Goal: Task Accomplishment & Management: Complete application form

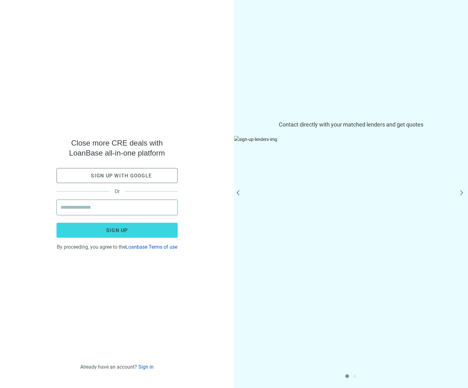
click at [113, 201] on input "email" at bounding box center [117, 207] width 113 height 15
type input "**********"
click at [170, 295] on div "**********" at bounding box center [117, 194] width 234 height 388
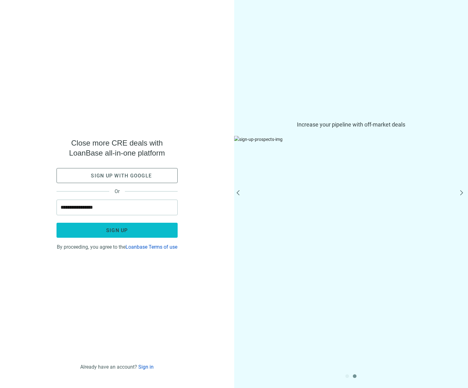
click at [133, 230] on button "Sign up" at bounding box center [117, 230] width 121 height 15
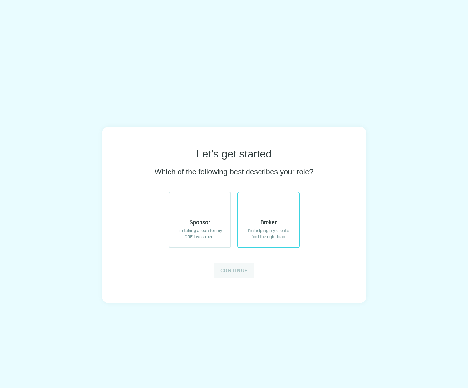
click at [263, 218] on label "Broker I'm helping my clients find the right loan" at bounding box center [269, 220] width 63 height 56
click at [236, 269] on span "Continue" at bounding box center [234, 271] width 27 height 6
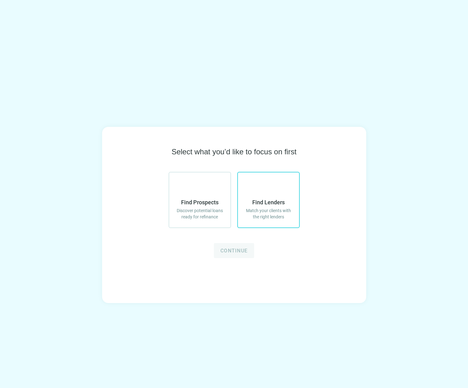
click at [273, 199] on span "Find Lenders" at bounding box center [269, 203] width 33 height 8
click at [242, 250] on span "Continue" at bounding box center [234, 251] width 27 height 6
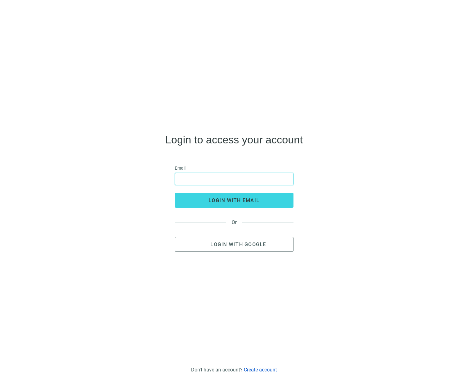
click at [222, 185] on input "email" at bounding box center [234, 179] width 111 height 12
type input "**********"
click at [175, 193] on button "login with email" at bounding box center [234, 200] width 119 height 15
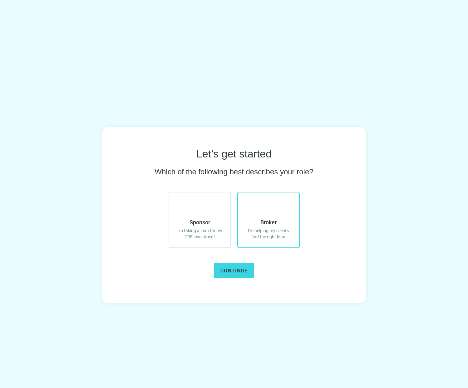
click at [274, 233] on span "I'm helping my clients find the right loan" at bounding box center [268, 234] width 49 height 13
click at [242, 271] on span "Continue" at bounding box center [234, 271] width 27 height 6
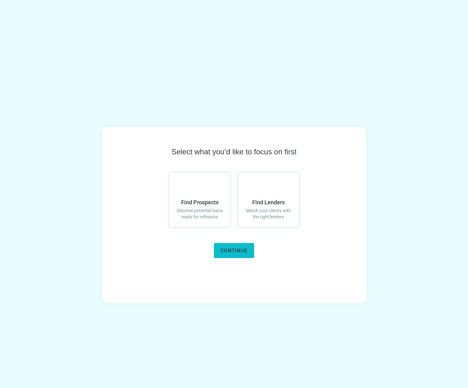
click at [229, 255] on button "Continue" at bounding box center [234, 250] width 40 height 15
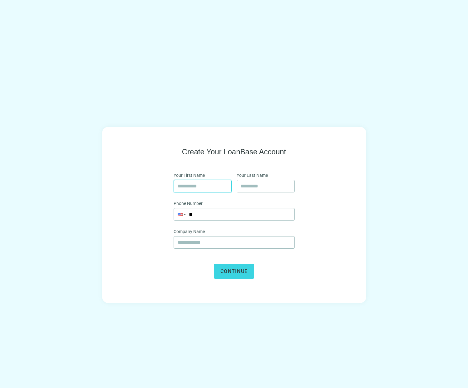
click at [213, 191] on input "text" at bounding box center [203, 186] width 50 height 12
type input "*****"
type input "******"
type input "**"
type input "**********"
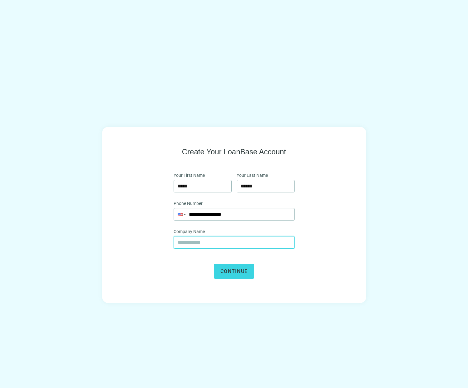
click at [211, 248] on input "text" at bounding box center [234, 243] width 113 height 12
type input "*******"
click at [214, 264] on button "Continue" at bounding box center [234, 271] width 40 height 15
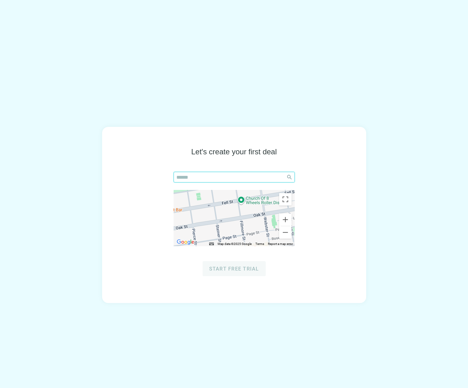
click at [204, 175] on input "search" at bounding box center [230, 177] width 107 height 10
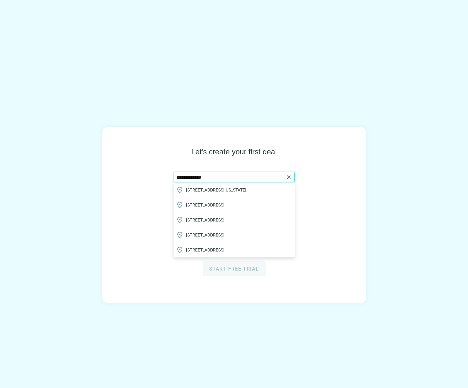
paste input "**********"
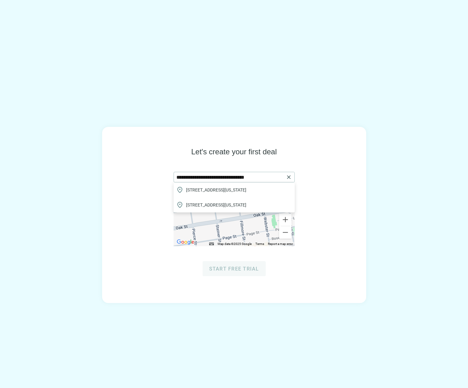
click at [247, 189] on span "25 Washington St, Brooklyn, NY 11201, USA" at bounding box center [216, 190] width 60 height 6
type input "**********"
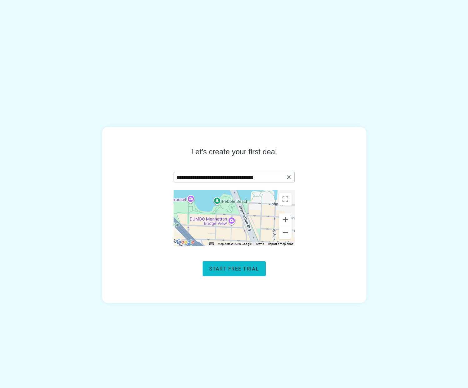
click at [218, 270] on span "Start free trial" at bounding box center [234, 269] width 50 height 6
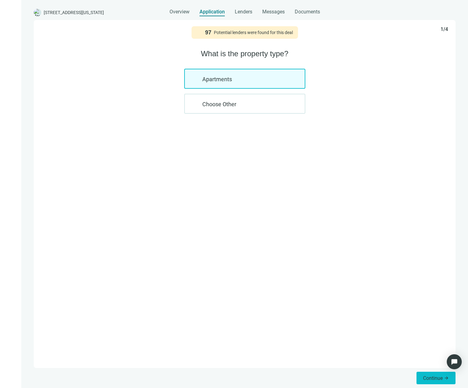
click at [438, 380] on span "Continue" at bounding box center [433, 378] width 20 height 6
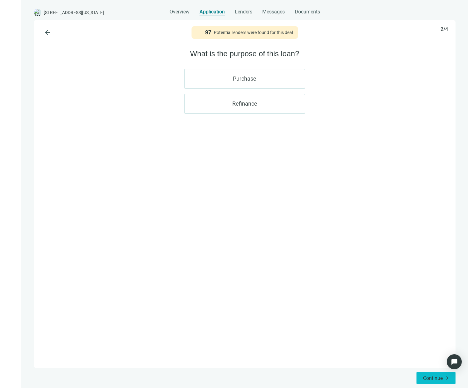
click at [435, 381] on span "Continue" at bounding box center [433, 378] width 20 height 6
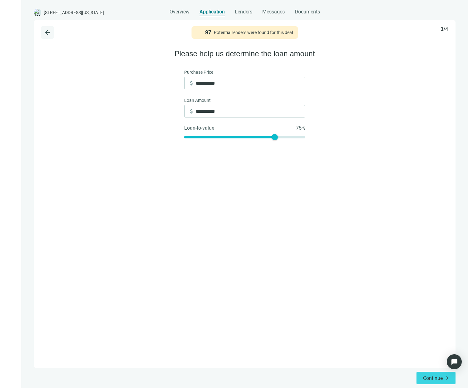
click at [47, 29] on span "arrow_back" at bounding box center [48, 33] width 8 height 8
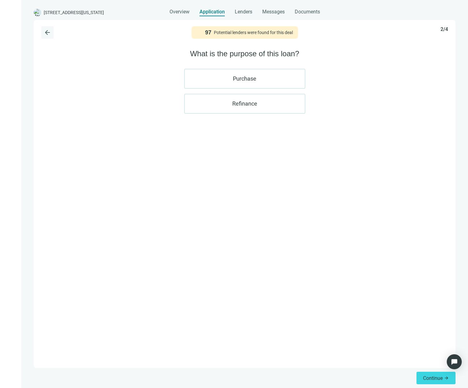
click at [51, 32] on span "arrow_back" at bounding box center [48, 33] width 8 height 8
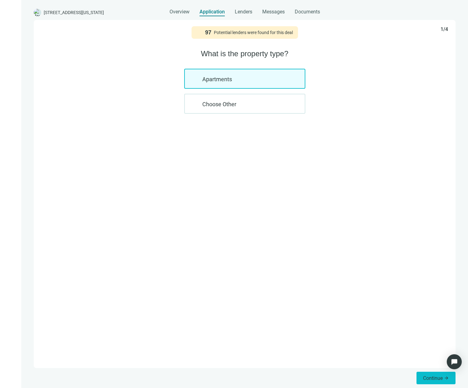
click at [423, 380] on button "Continue arrow_forward" at bounding box center [436, 378] width 39 height 13
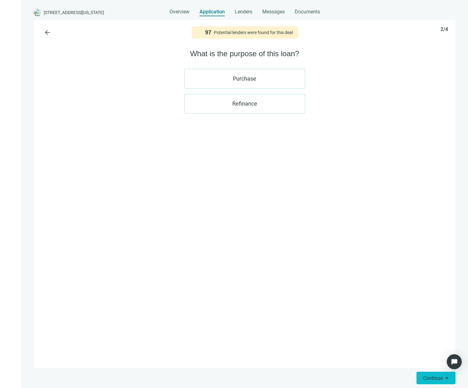
click at [419, 380] on button "Continue arrow_forward" at bounding box center [436, 378] width 39 height 13
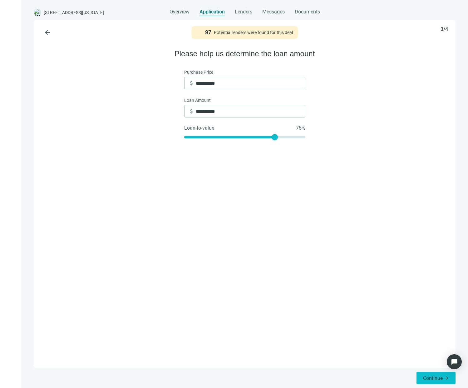
click at [424, 377] on span "Continue" at bounding box center [433, 378] width 20 height 6
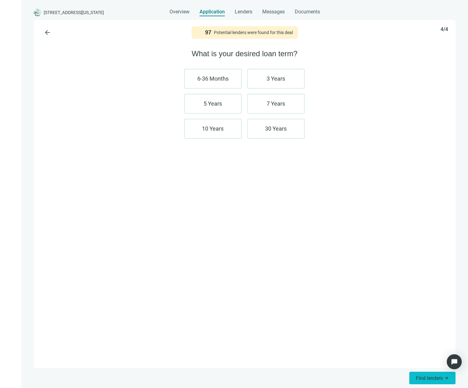
click at [419, 378] on span "Find lenders" at bounding box center [429, 378] width 27 height 6
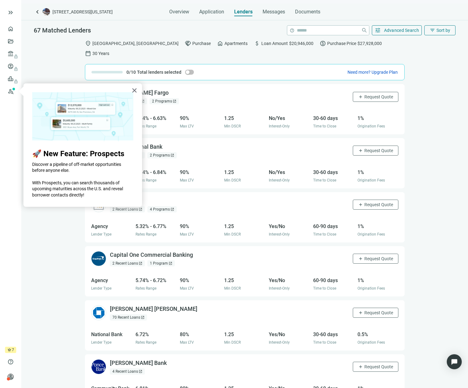
click at [441, 111] on div "[PERSON_NAME] Fargo open_in_new 13 Recent Loans open_in_new 2 Programs open_in_…" at bounding box center [244, 241] width 447 height 314
click at [136, 89] on button "×" at bounding box center [135, 90] width 6 height 10
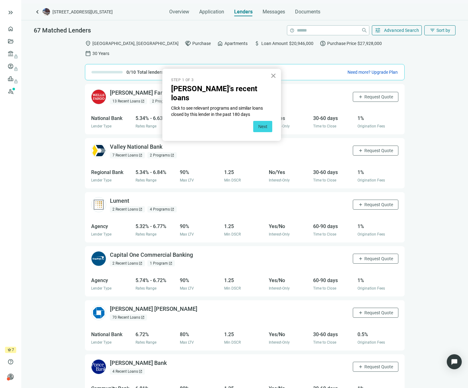
click at [273, 74] on button "×" at bounding box center [274, 76] width 6 height 10
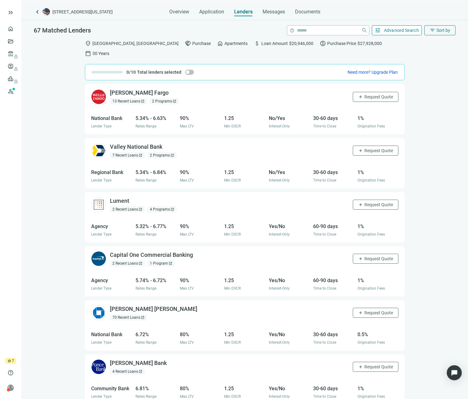
click at [416, 30] on span "Advanced Search" at bounding box center [401, 30] width 35 height 5
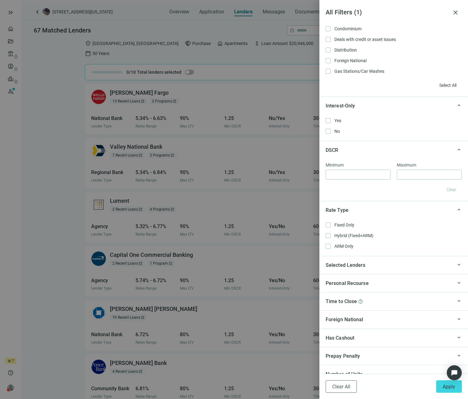
scroll to position [406, 0]
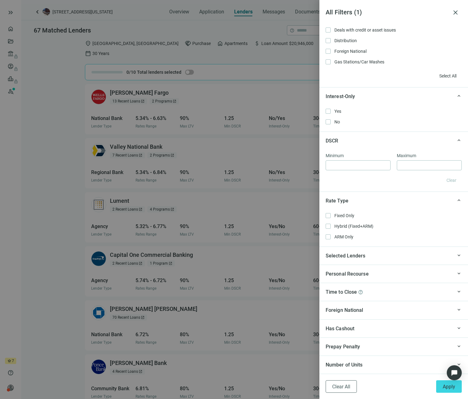
click at [432, 363] on div "Number of Units" at bounding box center [389, 365] width 127 height 8
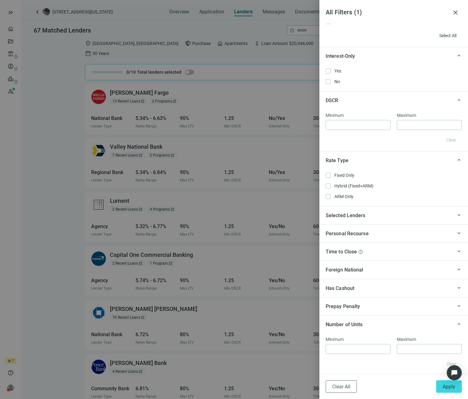
scroll to position [448, 0]
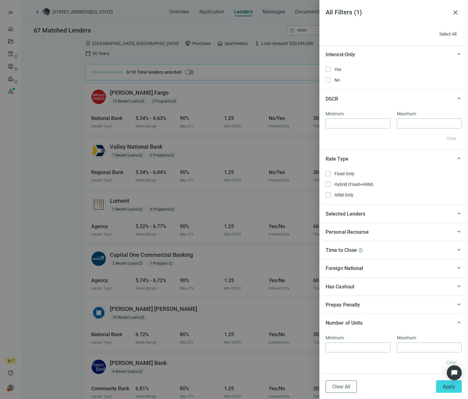
click at [426, 307] on div "Prepay Penalty" at bounding box center [389, 305] width 127 height 8
click at [418, 293] on div "keyboard_arrow_up Has Cashout" at bounding box center [394, 286] width 149 height 18
click at [53, 99] on div at bounding box center [234, 199] width 468 height 399
click at [45, 97] on div at bounding box center [234, 199] width 468 height 399
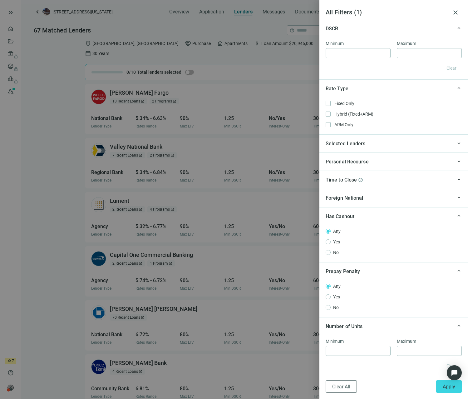
scroll to position [522, 0]
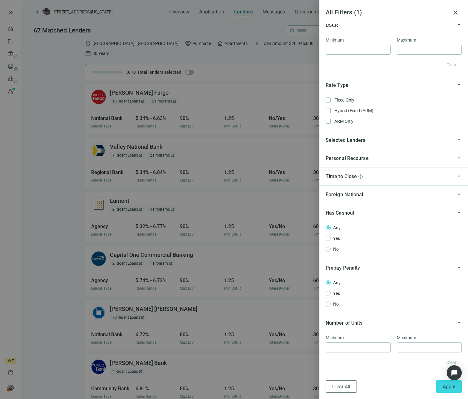
click at [380, 190] on div "keyboard_arrow_up Foreign National" at bounding box center [394, 194] width 149 height 18
click at [385, 169] on div "keyboard_arrow_up Time to Close help" at bounding box center [394, 176] width 149 height 18
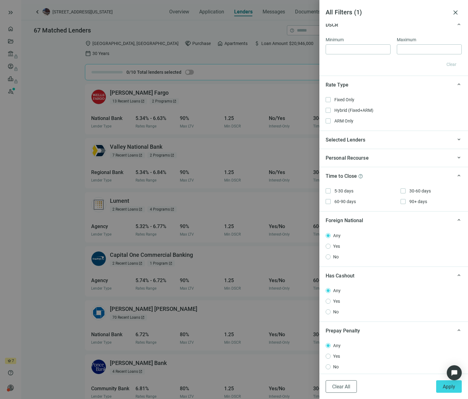
drag, startPoint x: 385, startPoint y: 159, endPoint x: 387, endPoint y: 149, distance: 10.8
click at [385, 159] on div "Personal Recourse" at bounding box center [389, 158] width 127 height 8
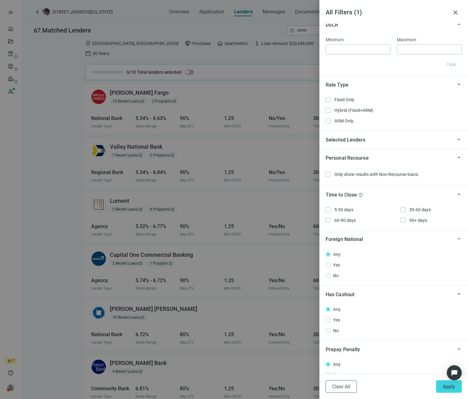
click at [389, 136] on div "keyboard_arrow_up Selected Lenders" at bounding box center [394, 140] width 149 height 18
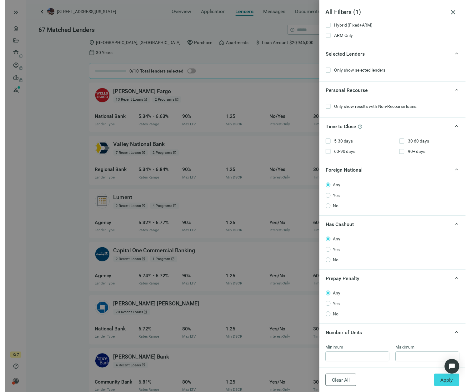
scroll to position [622, 0]
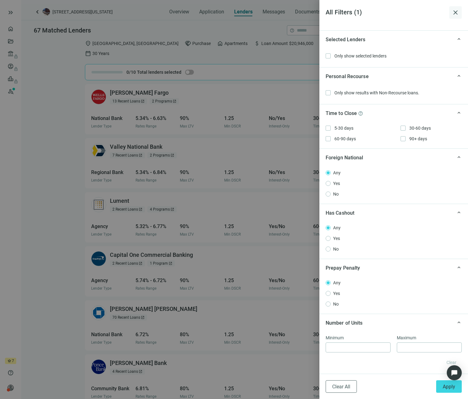
click at [458, 9] on span "close" at bounding box center [456, 13] width 8 height 8
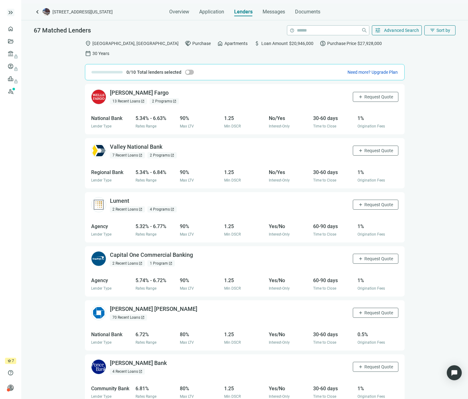
click at [11, 13] on span "keyboard_double_arrow_right" at bounding box center [11, 13] width 8 height 8
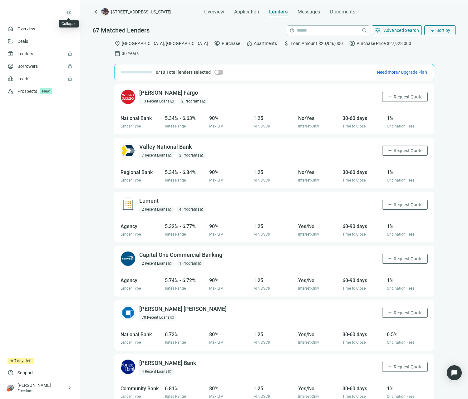
click at [69, 10] on span "keyboard_double_arrow_left" at bounding box center [69, 13] width 8 height 8
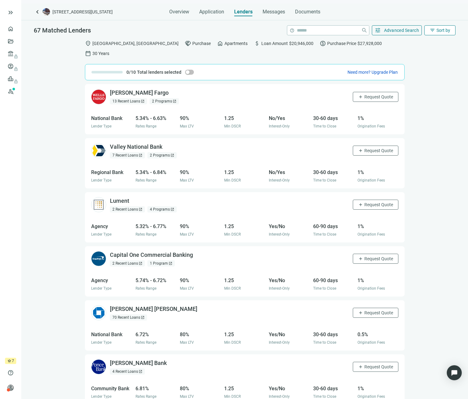
click at [447, 27] on button "filter_list Sort by" at bounding box center [440, 30] width 31 height 10
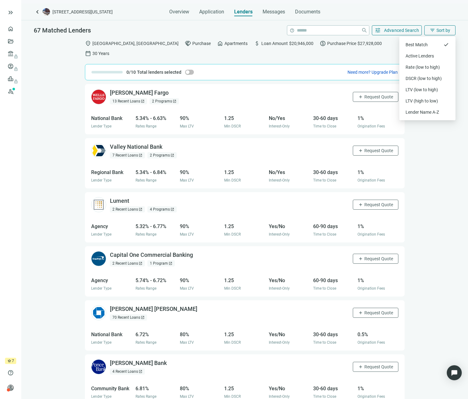
click at [439, 18] on div "keyboard_arrow_left [STREET_ADDRESS][US_STATE] Overview Application Lenders Mes…" at bounding box center [244, 201] width 447 height 395
click at [425, 87] on div "[PERSON_NAME] Fargo open_in_new 13 Recent Loans open_in_new 2 Programs open_in_…" at bounding box center [244, 246] width 447 height 325
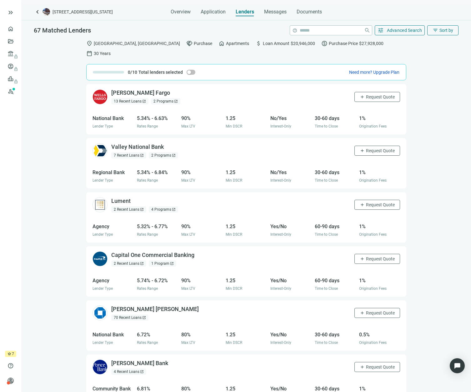
click at [265, 28] on div "67 Matched Lenders help close tune Advanced Search filter_list Sort by" at bounding box center [246, 28] width 450 height 16
click at [299, 8] on div "Documents" at bounding box center [309, 10] width 25 height 13
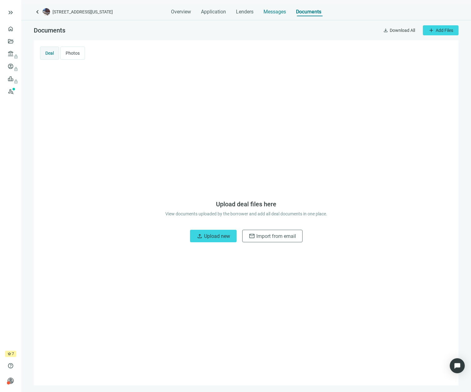
click at [276, 12] on span "Messages" at bounding box center [274, 12] width 23 height 6
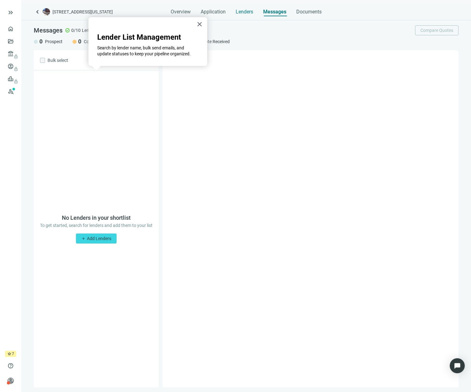
click at [242, 14] on span "Lenders" at bounding box center [245, 12] width 18 height 6
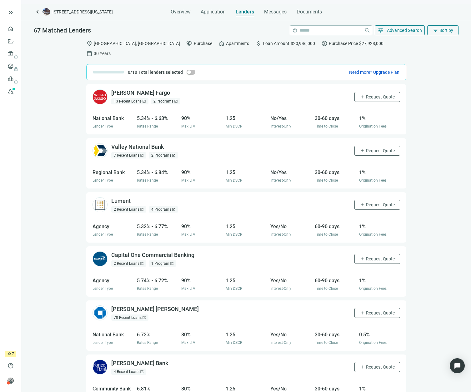
click at [438, 212] on div "[PERSON_NAME] Fargo open_in_new 13 Recent Loans open_in_new 2 Programs open_in_…" at bounding box center [246, 243] width 450 height 318
click at [453, 155] on div "[PERSON_NAME] Fargo open_in_new 13 Recent Loans open_in_new 2 Programs open_in_…" at bounding box center [246, 243] width 450 height 318
click at [11, 13] on span "keyboard_double_arrow_right" at bounding box center [11, 13] width 8 height 8
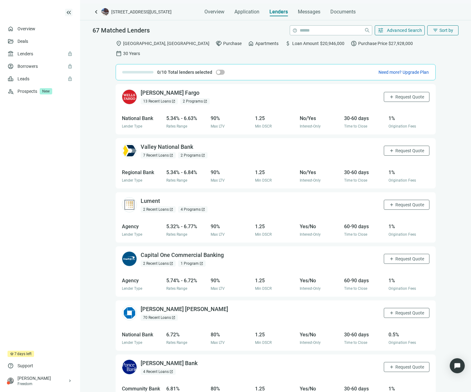
click at [8, 6] on use at bounding box center [8, 6] width 0 height 0
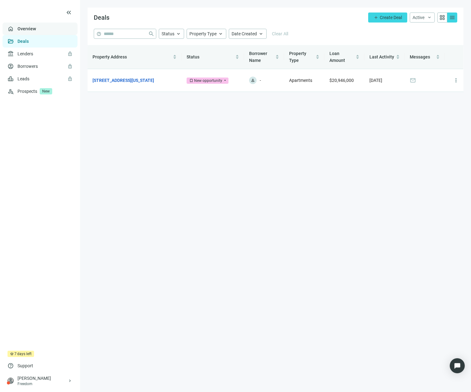
click at [24, 26] on link "Overview" at bounding box center [27, 28] width 18 height 5
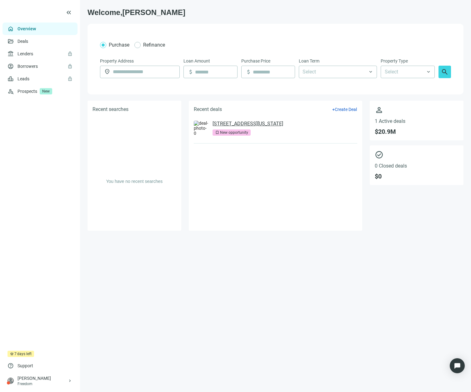
click at [264, 123] on link "[STREET_ADDRESS][US_STATE]" at bounding box center [248, 124] width 71 height 6
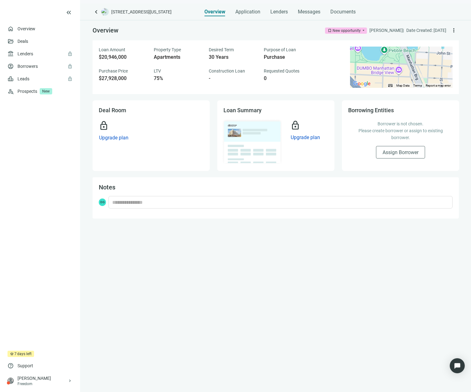
click at [41, 122] on ul "home Overview folder_open Deals account_balance lock Lenders lock account_circl…" at bounding box center [40, 187] width 80 height 328
click at [36, 31] on link "Overview" at bounding box center [27, 28] width 18 height 5
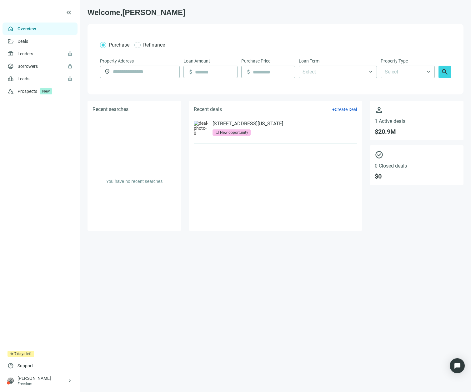
click at [275, 120] on li "[STREET_ADDRESS][US_STATE] bookmark New opportunity" at bounding box center [276, 128] width 164 height 30
click at [273, 134] on div "[STREET_ADDRESS][US_STATE] bookmark New opportunity" at bounding box center [248, 128] width 71 height 15
click at [266, 124] on link "[STREET_ADDRESS][US_STATE]" at bounding box center [248, 124] width 71 height 6
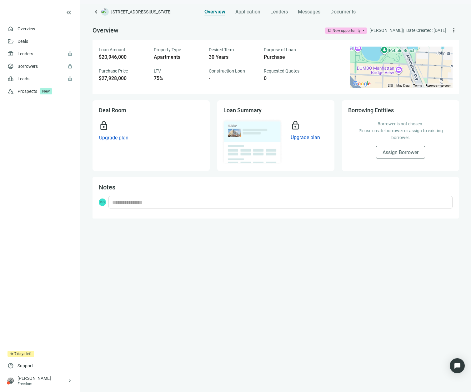
click at [131, 52] on div "Loan Amount" at bounding box center [123, 50] width 48 height 6
click at [249, 17] on div "keyboard_arrow_left [STREET_ADDRESS][US_STATE] Overview Application Lenders Mes…" at bounding box center [275, 198] width 391 height 388
click at [249, 16] on div "Application" at bounding box center [247, 10] width 25 height 13
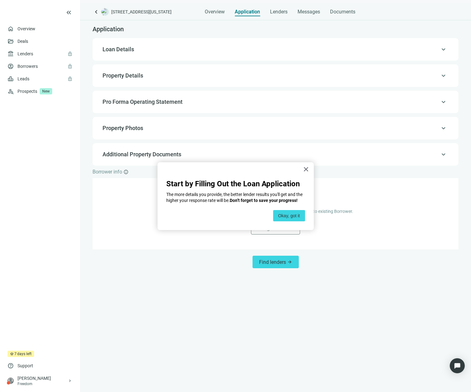
click at [312, 163] on div "× Start by Filling Out the Loan Application The more details you provide, the b…" at bounding box center [236, 196] width 156 height 68
click at [307, 194] on div "× Start by Filling Out the Loan Application The more details you provide, the b…" at bounding box center [236, 196] width 156 height 68
click at [305, 170] on button "×" at bounding box center [306, 169] width 6 height 10
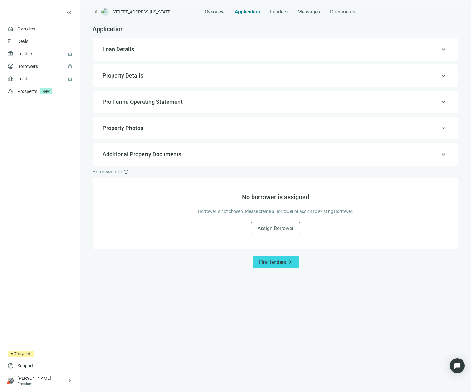
click at [382, 58] on div "keyboard_arrow_up Loan Details" at bounding box center [276, 49] width 366 height 23
click at [425, 42] on div "keyboard_arrow_up Loan Details" at bounding box center [275, 49] width 353 height 15
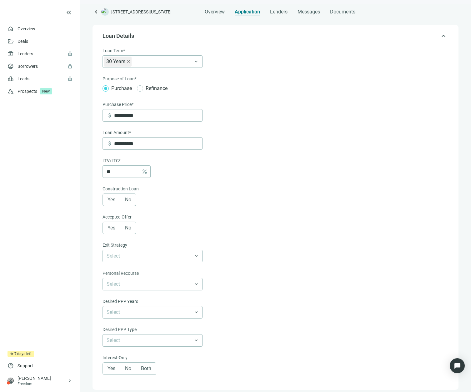
scroll to position [18, 0]
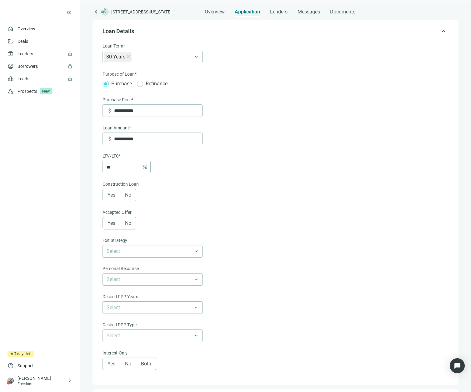
click at [434, 37] on div "keyboard_arrow_up Loan Details" at bounding box center [275, 31] width 353 height 15
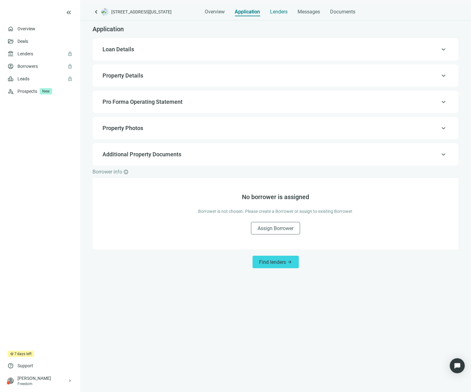
click at [281, 14] on span "Lenders" at bounding box center [279, 12] width 18 height 6
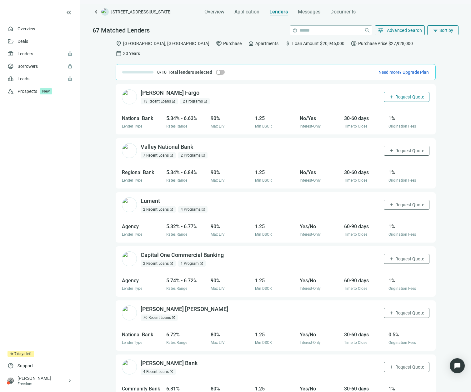
click at [404, 94] on span "Request Quote" at bounding box center [409, 96] width 29 height 5
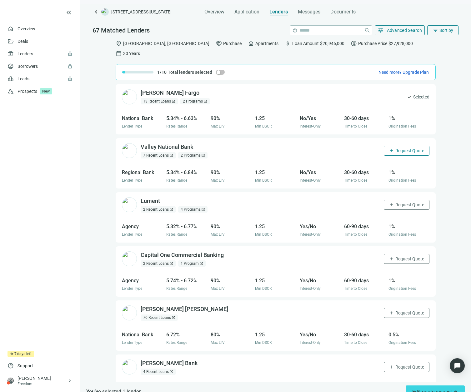
click at [411, 148] on span "Request Quote" at bounding box center [409, 150] width 29 height 5
click at [408, 204] on div "Lument open_in_new 2 Recent Loans open_in_new 4 Programs open_in_new add Reques…" at bounding box center [276, 204] width 320 height 25
click at [408, 200] on button "add Request Quote" at bounding box center [407, 205] width 46 height 10
click at [407, 254] on button "add Request Quote" at bounding box center [407, 259] width 46 height 10
click at [410, 310] on span "Request Quote" at bounding box center [409, 312] width 29 height 5
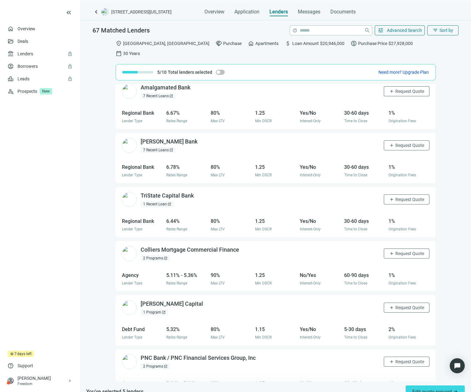
scroll to position [535, 0]
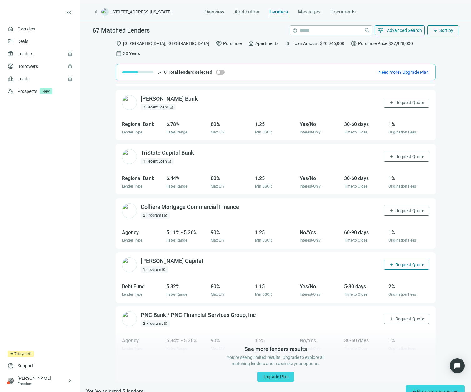
click at [400, 262] on span "Request Quote" at bounding box center [409, 264] width 29 height 5
click at [396, 208] on span "Request Quote" at bounding box center [409, 210] width 29 height 5
click at [407, 152] on button "add Request Quote" at bounding box center [407, 157] width 46 height 10
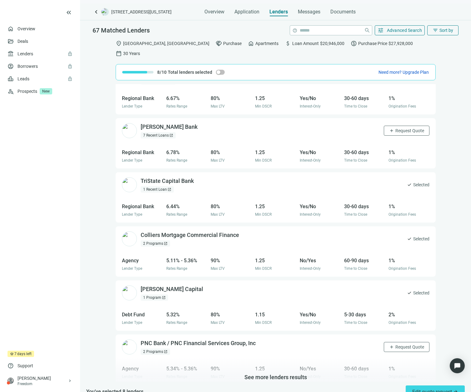
scroll to position [483, 0]
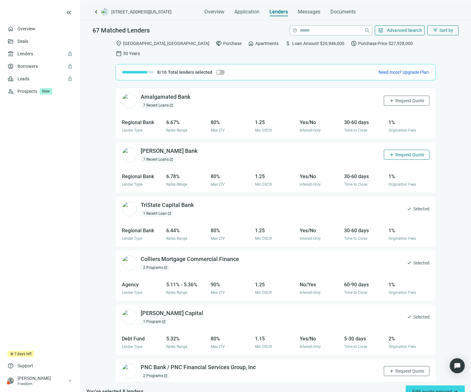
click at [401, 152] on span "Request Quote" at bounding box center [409, 154] width 29 height 5
click at [395, 96] on button "add Request Quote" at bounding box center [407, 101] width 46 height 10
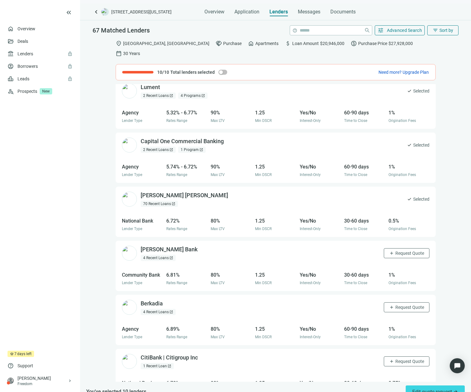
scroll to position [0, 0]
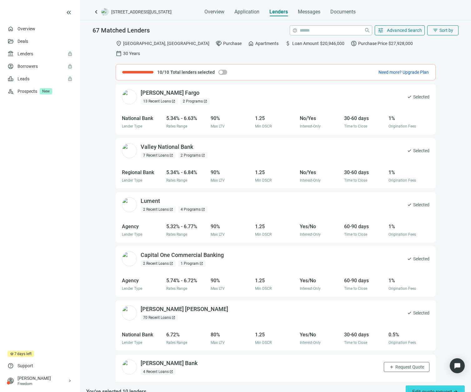
click at [227, 64] on div "10/10 Total lenders selected Need more? Upgrade Plan" at bounding box center [276, 72] width 320 height 16
click at [225, 70] on span "button" at bounding box center [222, 72] width 9 height 5
click at [223, 70] on div "button" at bounding box center [225, 72] width 4 height 4
click at [413, 309] on span "Selected" at bounding box center [421, 312] width 16 height 7
click at [437, 388] on span "Edit quote request arrow_forward" at bounding box center [435, 392] width 46 height 6
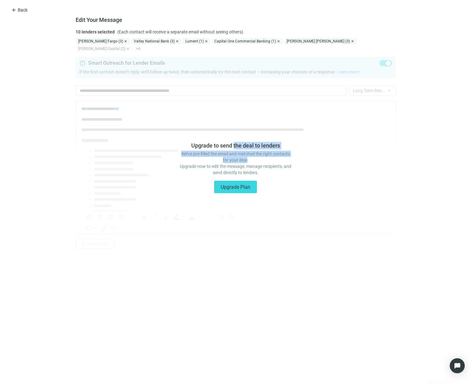
click at [248, 159] on div "Upgrade to send the deal to lenders We’ve pre-filled the email and matched the …" at bounding box center [236, 159] width 112 height 34
click at [248, 159] on p "We’ve pre-filled the email and matched the right contacts for your deal. Upgrad…" at bounding box center [236, 163] width 112 height 25
click at [25, 8] on span "Back" at bounding box center [23, 10] width 10 height 5
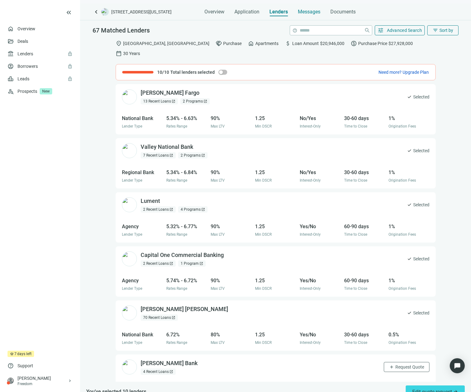
click at [300, 11] on span "Messages" at bounding box center [309, 12] width 23 height 6
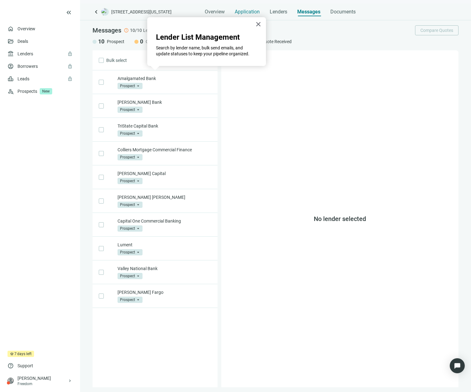
click at [242, 15] on div "Application" at bounding box center [247, 10] width 25 height 13
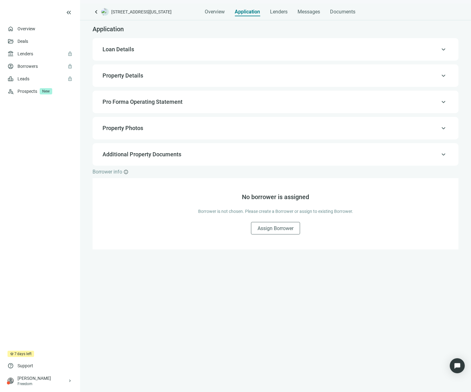
click at [400, 157] on span "Additional Property Documents" at bounding box center [275, 155] width 345 height 8
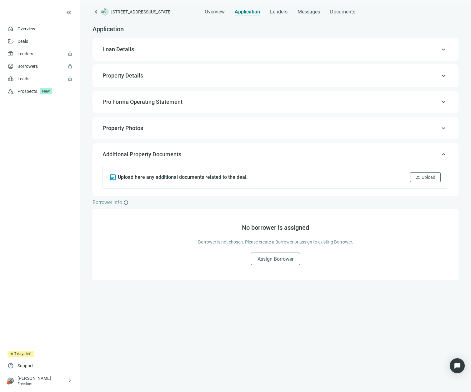
click at [401, 157] on span "Additional Property Documents" at bounding box center [275, 155] width 345 height 8
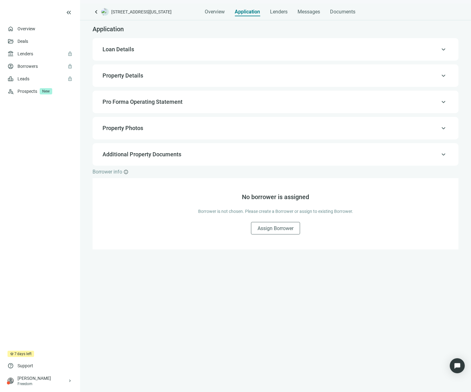
click at [350, 17] on div "keyboard_arrow_left [STREET_ADDRESS][US_STATE] Overview Application Lenders Mes…" at bounding box center [275, 198] width 391 height 388
click at [345, 14] on span "Documents" at bounding box center [342, 12] width 25 height 6
